Goal: Find specific page/section: Find specific page/section

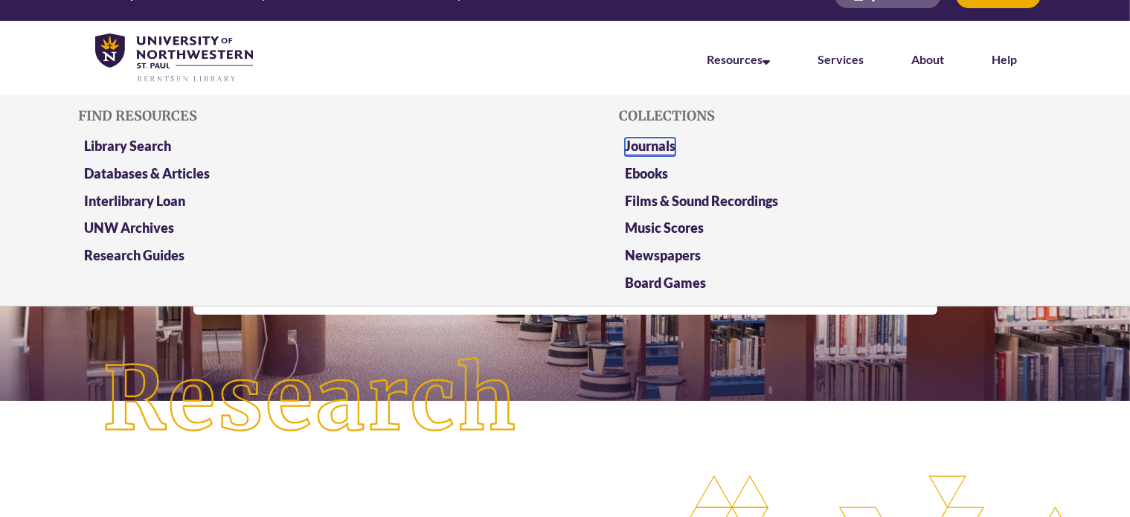
click at [659, 143] on link "Journals" at bounding box center [650, 147] width 51 height 19
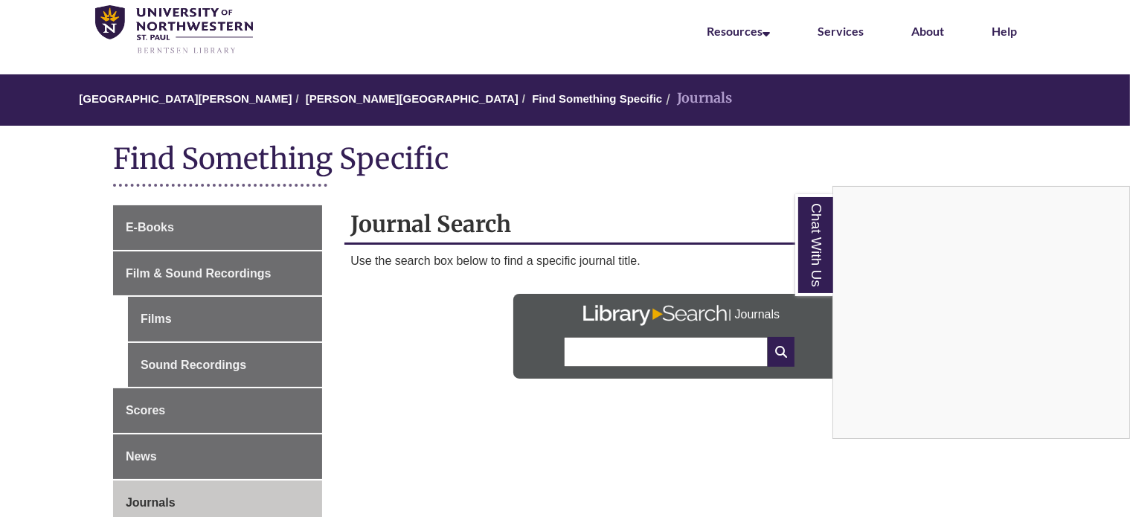
scroll to position [60, 0]
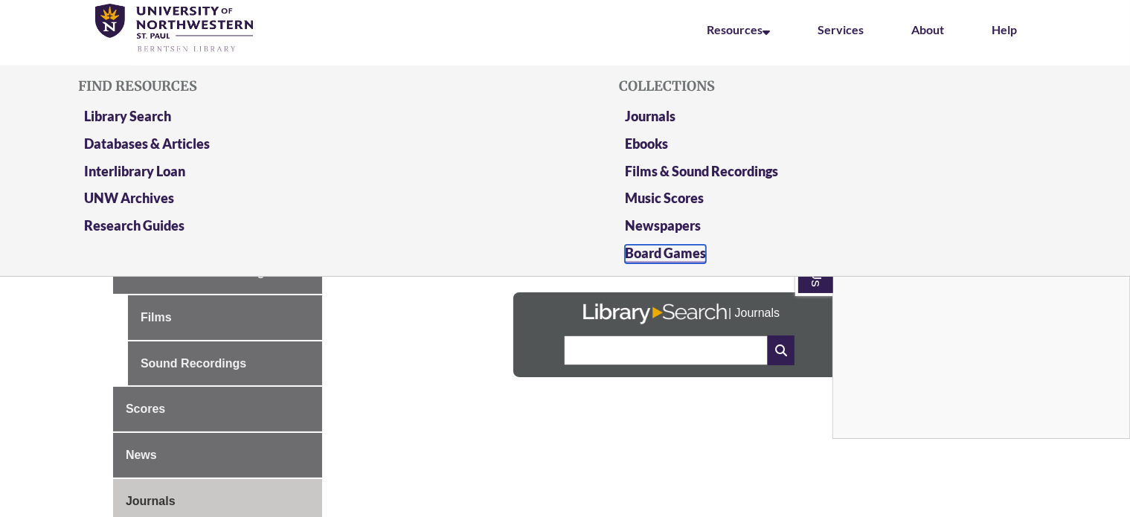
click at [653, 259] on link "Board Games" at bounding box center [665, 254] width 81 height 19
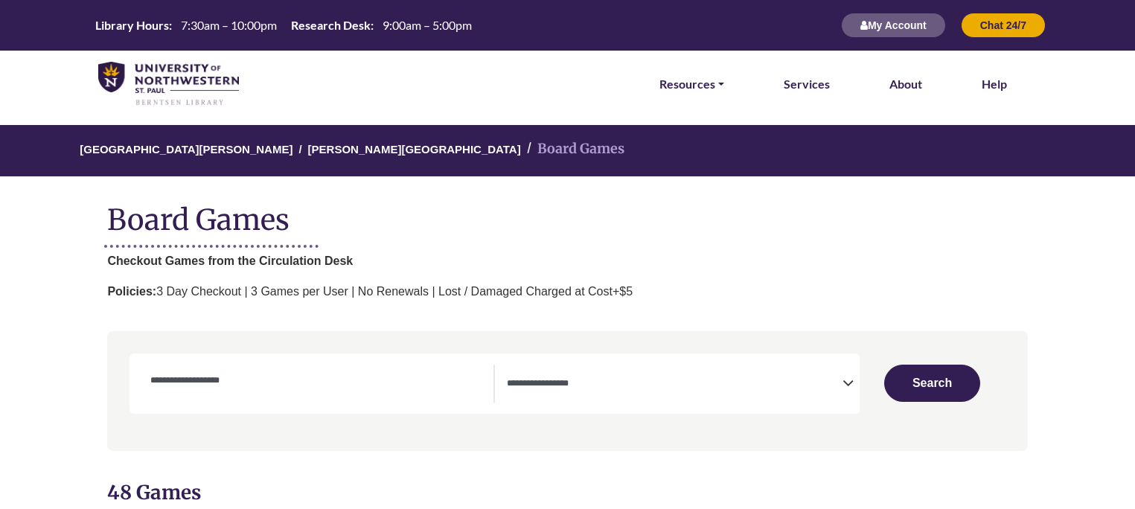
select select "Number of Players"
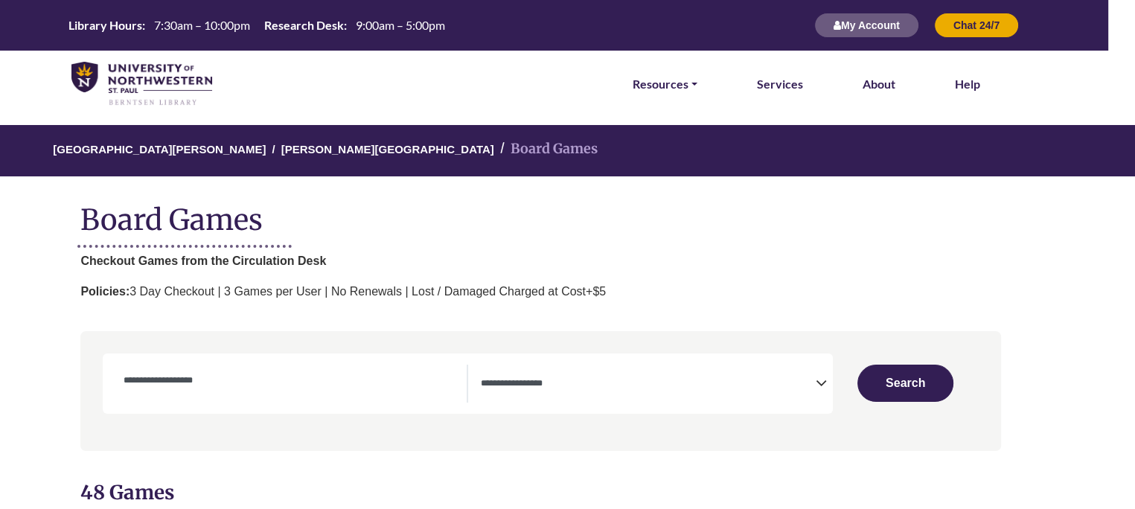
scroll to position [0, 30]
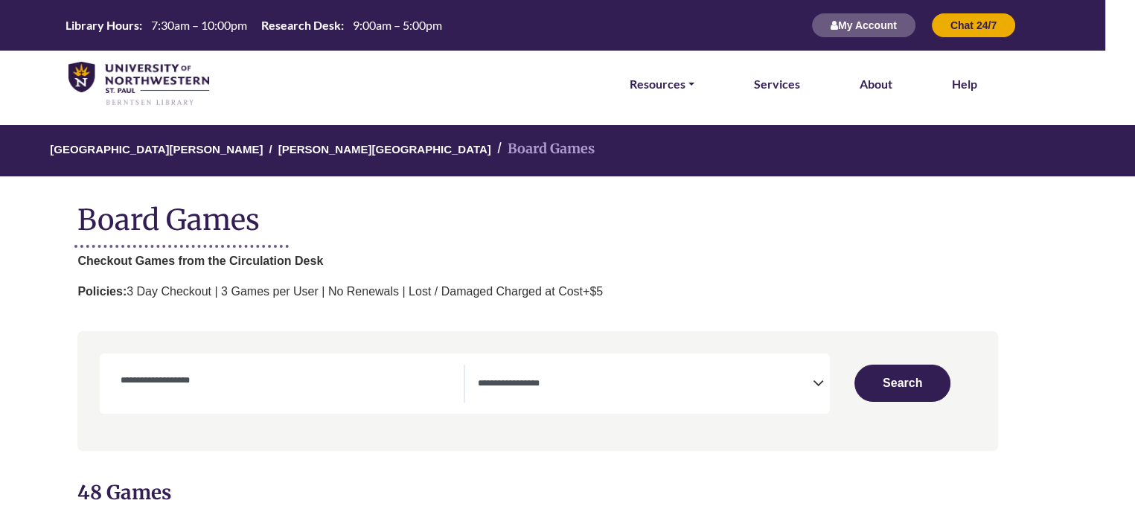
click at [653, 259] on p "Checkout Games from the Circulation Desk" at bounding box center [537, 261] width 920 height 19
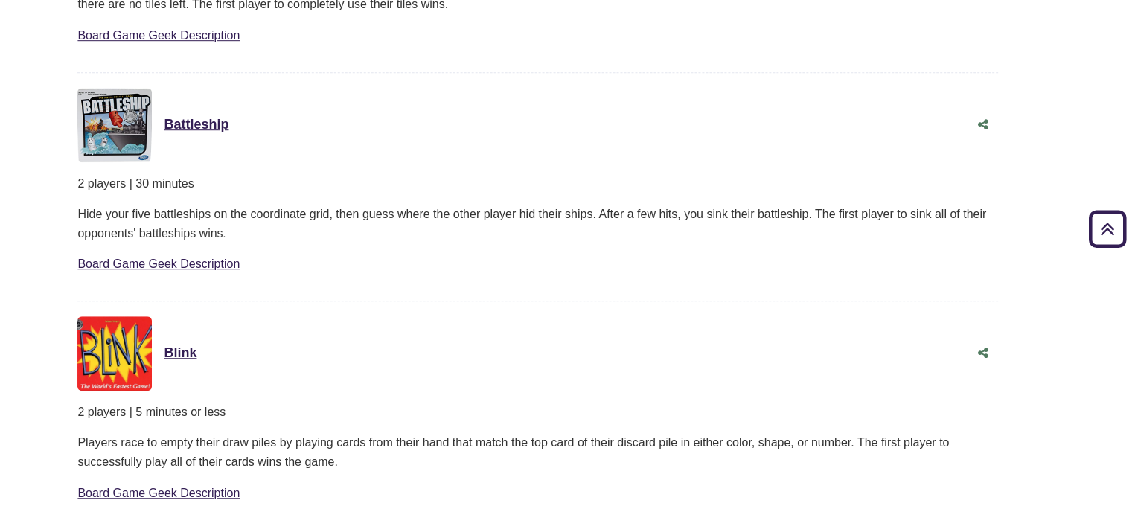
scroll to position [1012, 30]
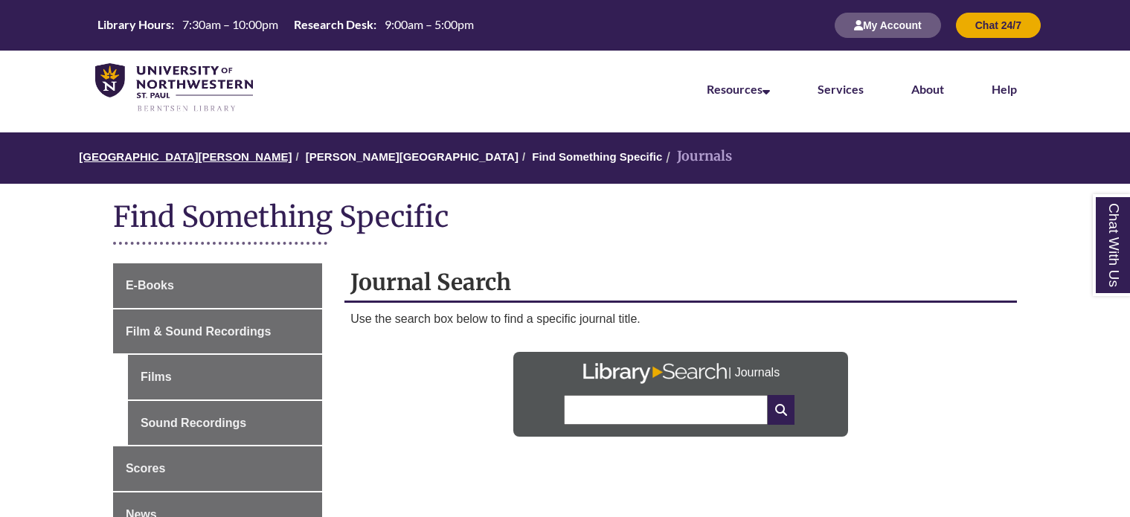
scroll to position [60, 0]
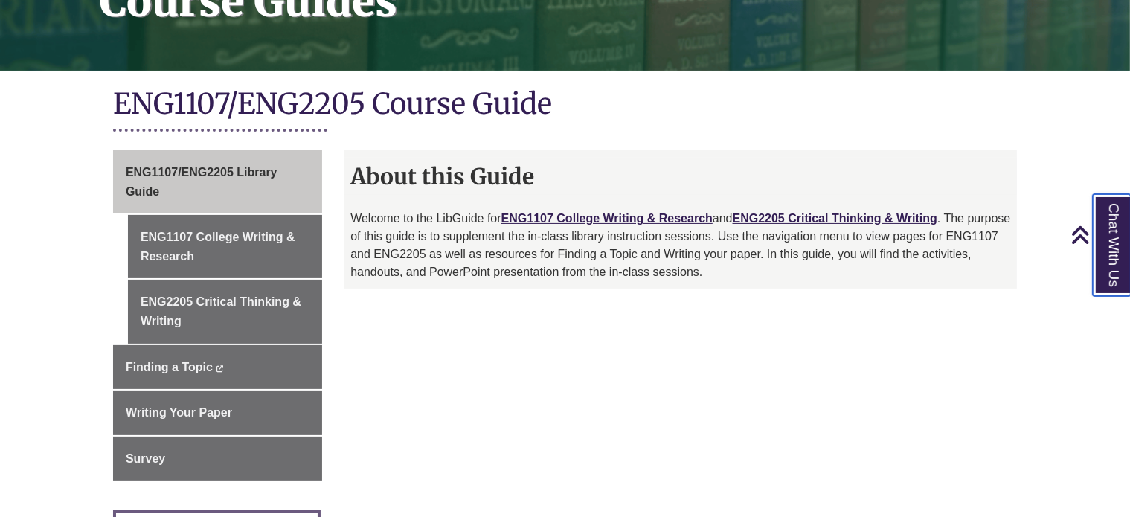
scroll to position [298, 0]
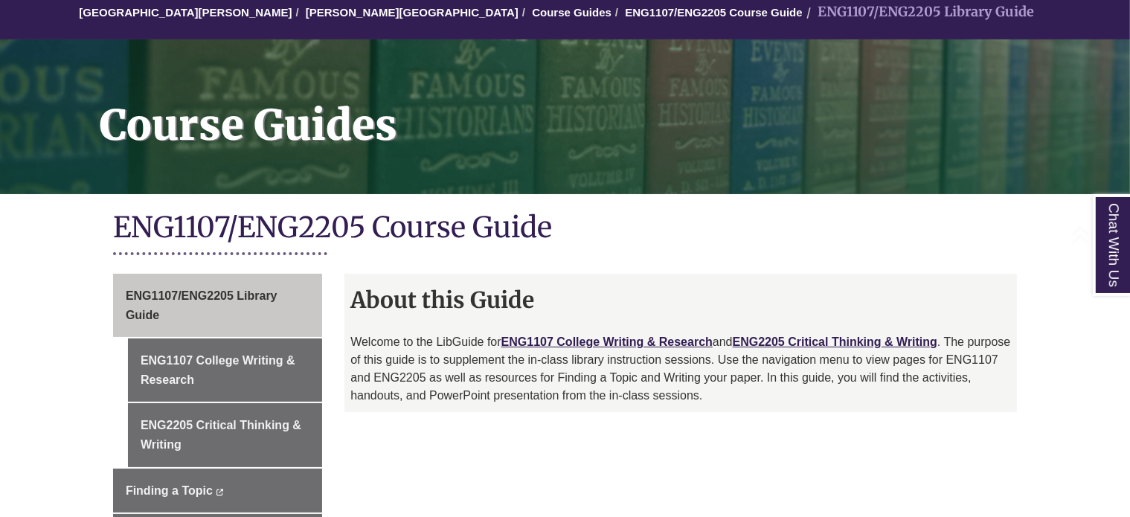
scroll to position [327, 0]
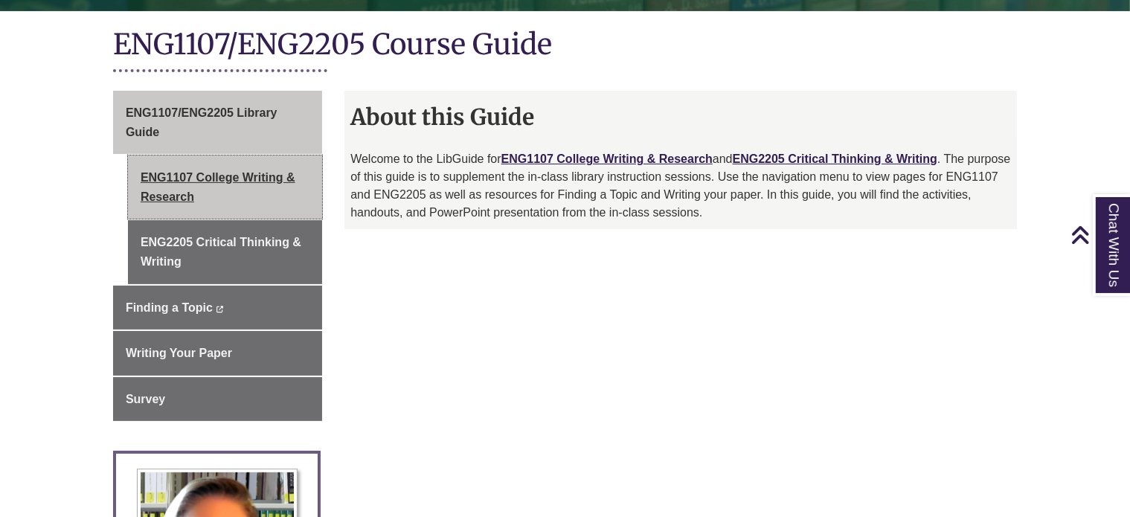
click at [131, 199] on link "ENG1107 College Writing & Research" at bounding box center [225, 187] width 194 height 63
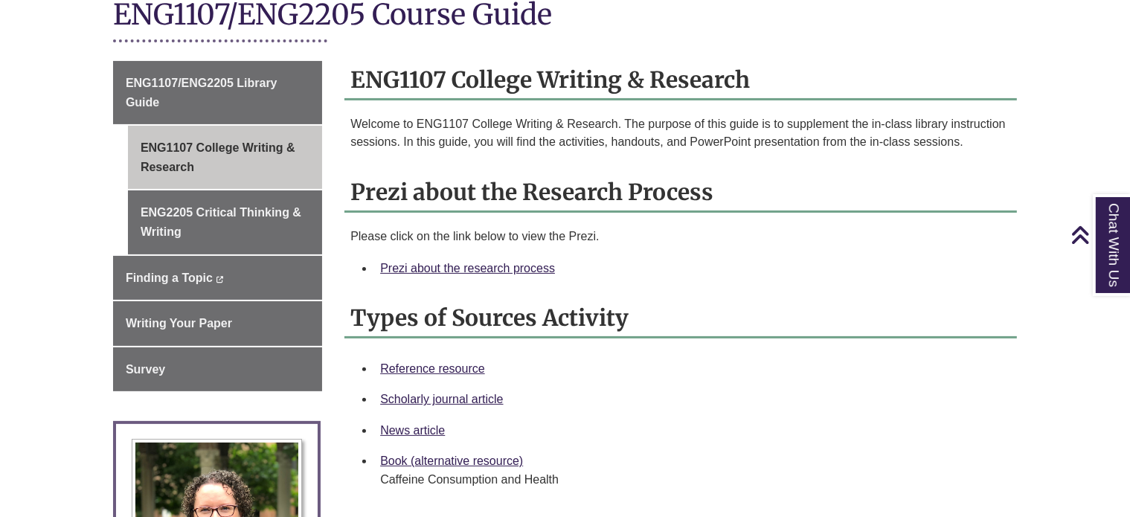
scroll to position [387, 0]
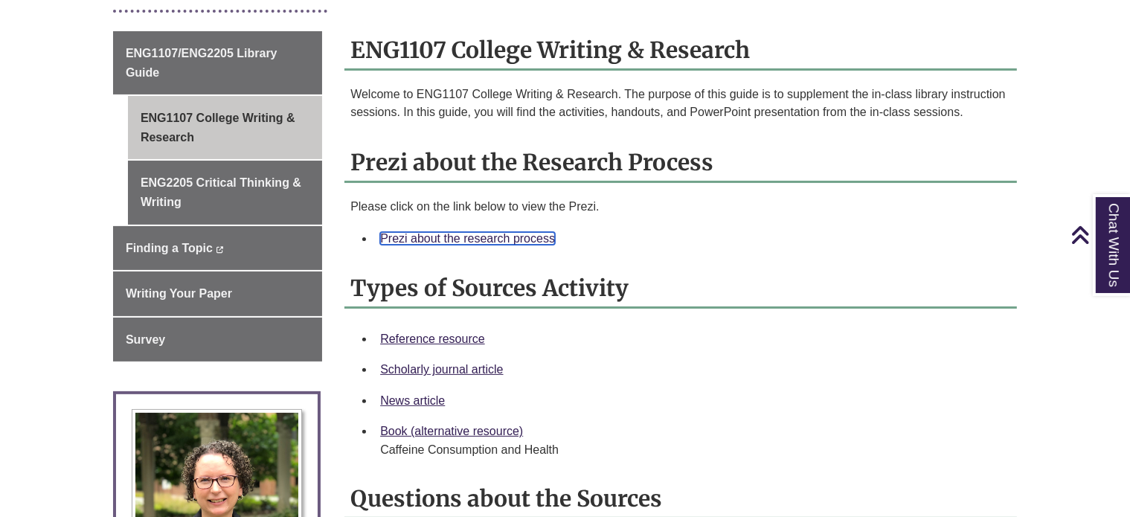
click at [481, 237] on link "Prezi about the research process" at bounding box center [467, 238] width 175 height 13
